Goal: Find contact information: Find contact information

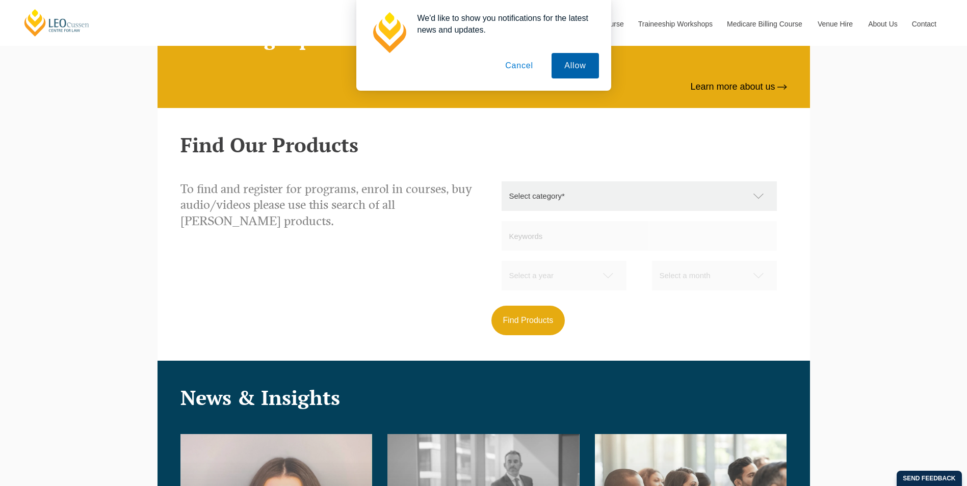
click at [567, 65] on button "Allow" at bounding box center [575, 65] width 47 height 25
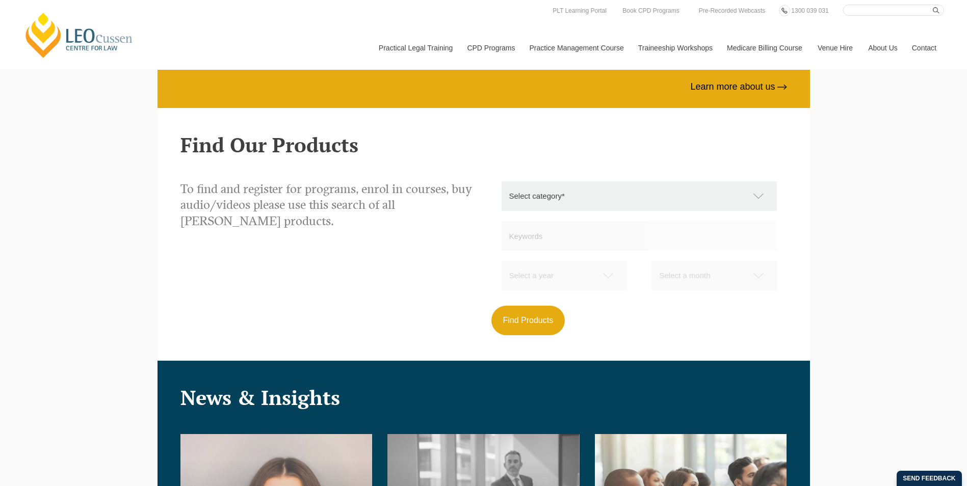
click at [924, 45] on link "Contact" at bounding box center [925, 48] width 40 height 44
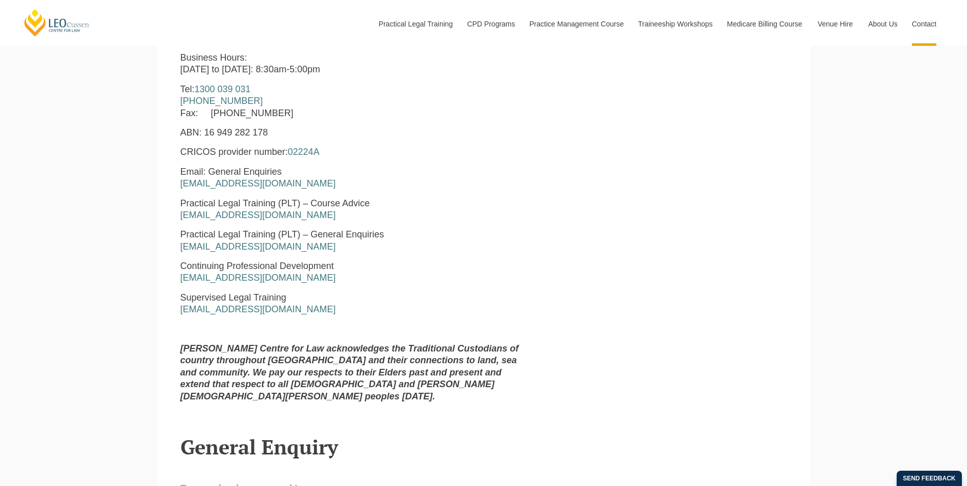
scroll to position [561, 0]
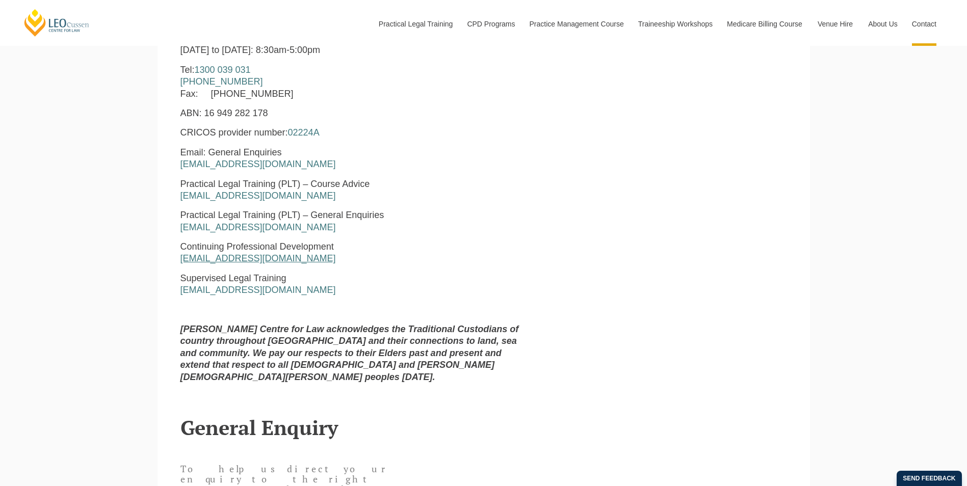
click at [229, 262] on link "enquiries@leocussen.edu.au" at bounding box center [259, 258] width 156 height 10
